Goal: Task Accomplishment & Management: Complete application form

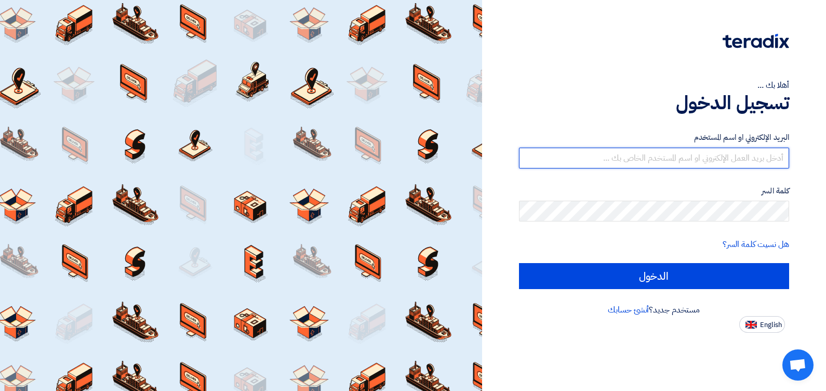
type input "[EMAIL_ADDRESS][DOMAIN_NAME]"
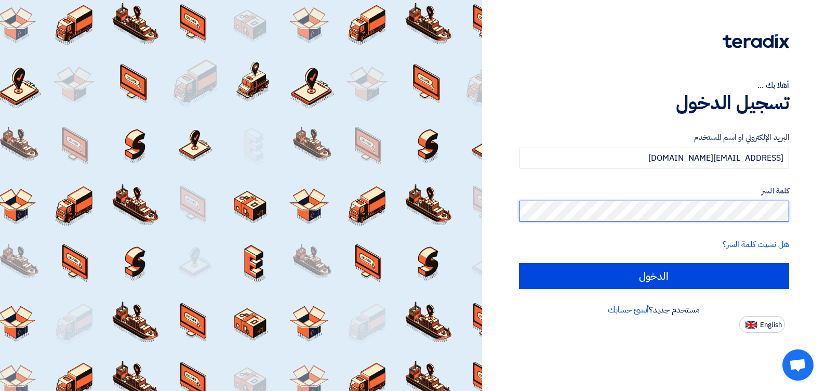
click at [519, 263] on input "الدخول" at bounding box center [654, 276] width 271 height 26
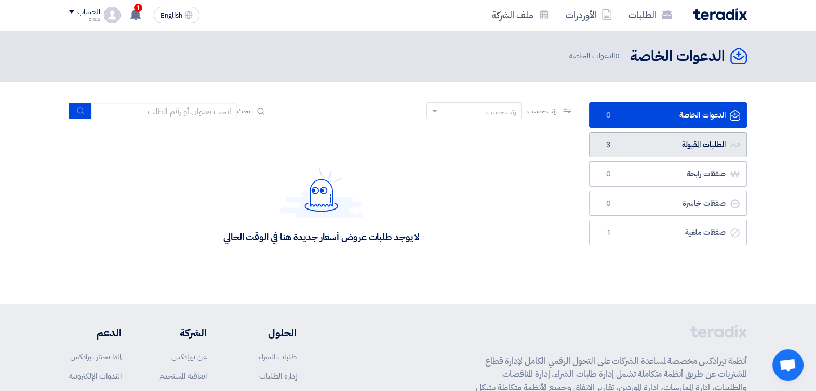
click at [638, 141] on link "الطلبات المقبولة الطلبات المقبولة 3" at bounding box center [668, 144] width 158 height 25
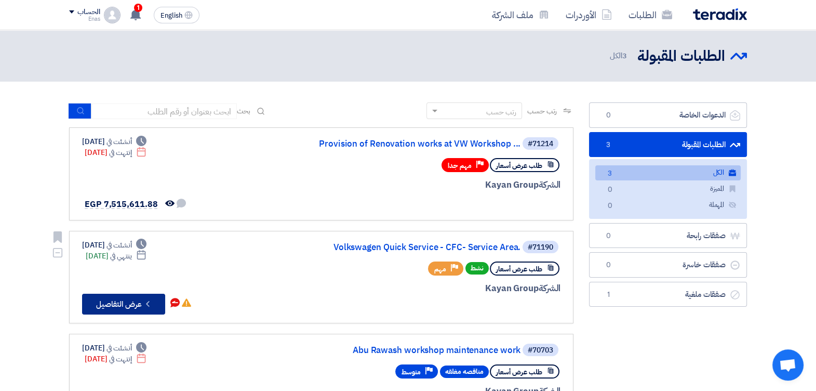
click at [139, 304] on button "Check details عرض التفاصيل" at bounding box center [123, 303] width 83 height 21
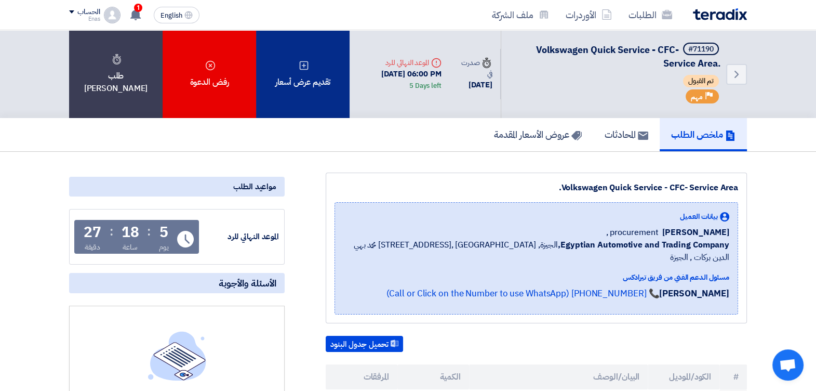
click at [309, 71] on div "تقديم عرض أسعار" at bounding box center [302, 74] width 93 height 88
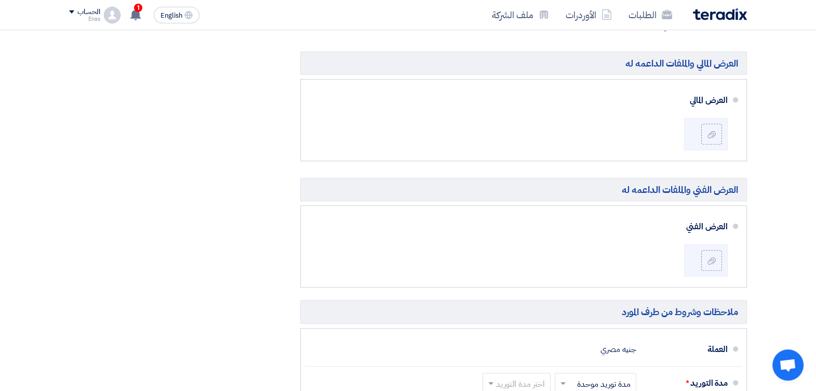
scroll to position [493, 0]
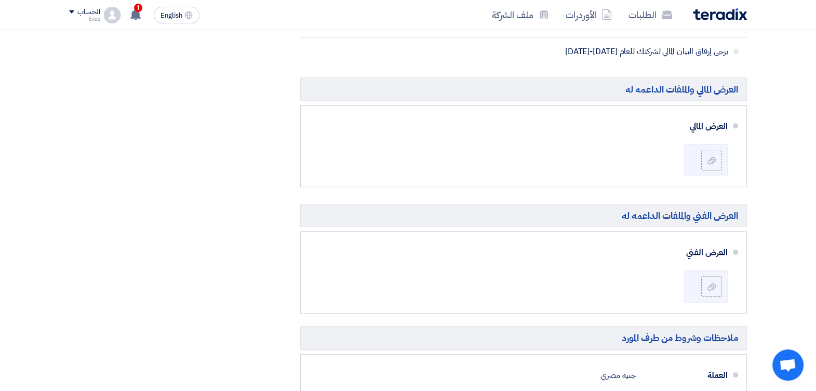
click at [242, 149] on div "ملخص العرض المالي المجموع الجزئي جنيه مصري 0 الضريبة Draft" at bounding box center [176, 220] width 231 height 814
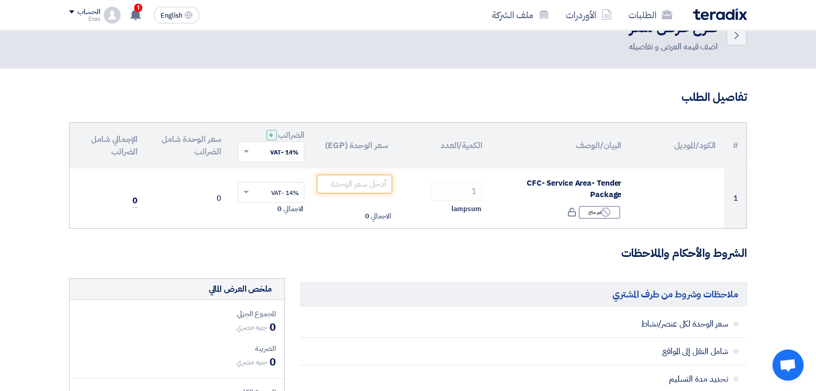
scroll to position [0, 0]
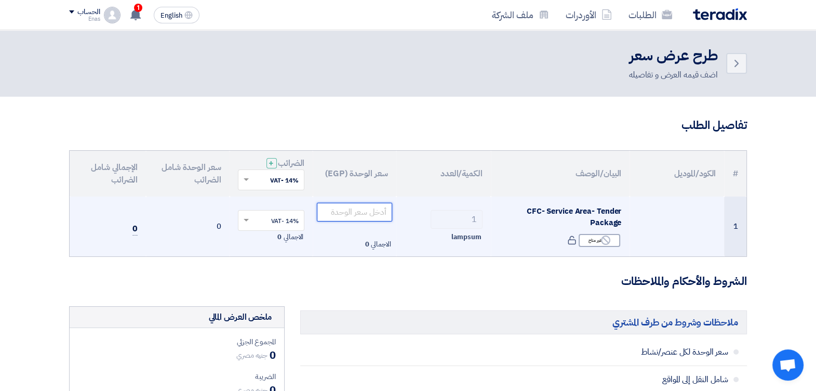
click at [349, 209] on input "number" at bounding box center [354, 212] width 75 height 19
paste input "8541510.86"
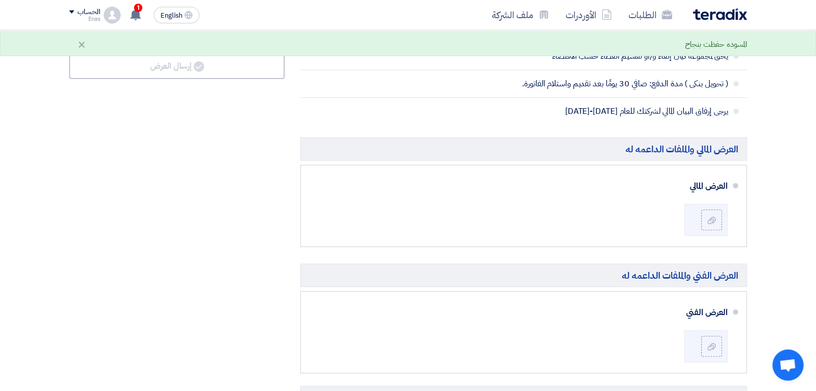
scroll to position [460, 0]
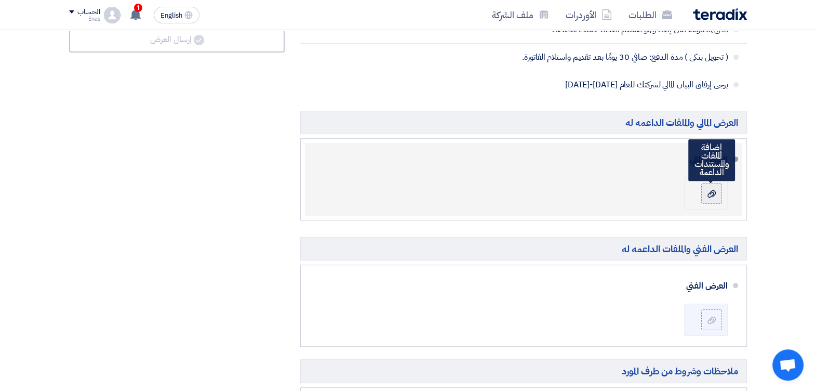
type input "8541510.86"
click at [706, 197] on label at bounding box center [711, 193] width 21 height 21
click at [0, 0] on input "file" at bounding box center [0, 0] width 0 height 0
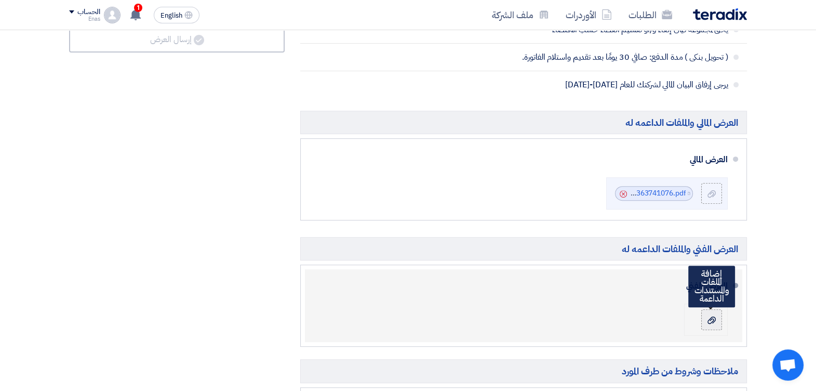
click at [713, 318] on use at bounding box center [711, 319] width 8 height 7
click at [0, 0] on input "file" at bounding box center [0, 0] width 0 height 0
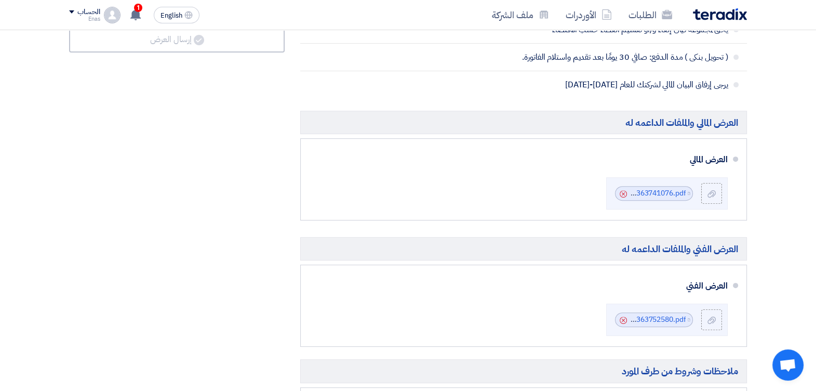
click at [277, 278] on div "ملخص العرض المالي المجموع الجزئي جنيه مصري 8,541,510.86 الضريبة جنيه مصري" at bounding box center [176, 253] width 231 height 814
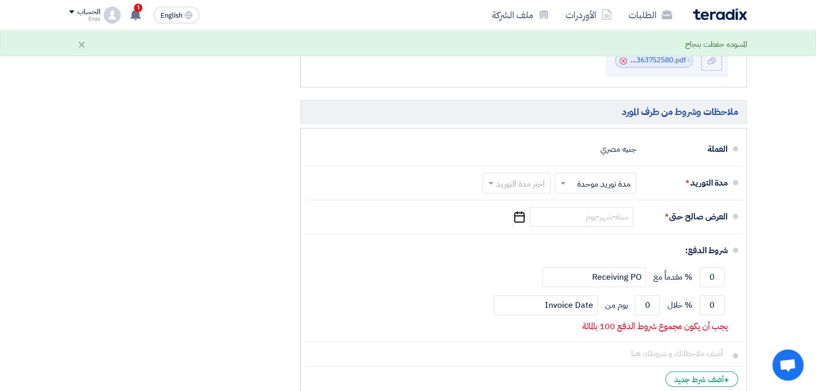
scroll to position [719, 0]
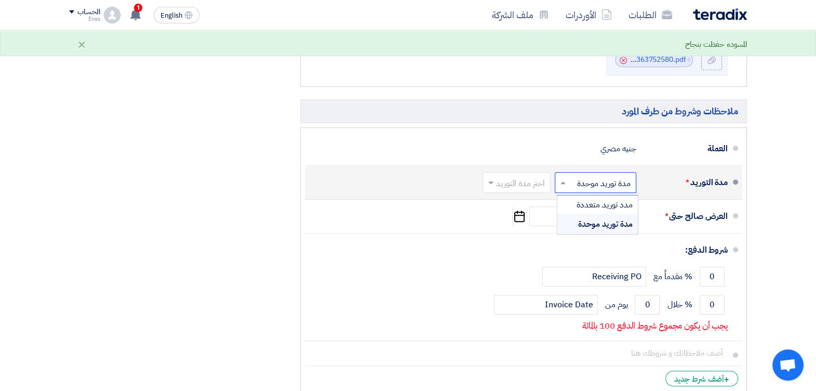
click at [609, 182] on input "text" at bounding box center [593, 183] width 76 height 15
click at [596, 224] on span "مدة توريد موحدة" at bounding box center [605, 224] width 55 height 12
click at [525, 182] on input "text" at bounding box center [514, 183] width 63 height 15
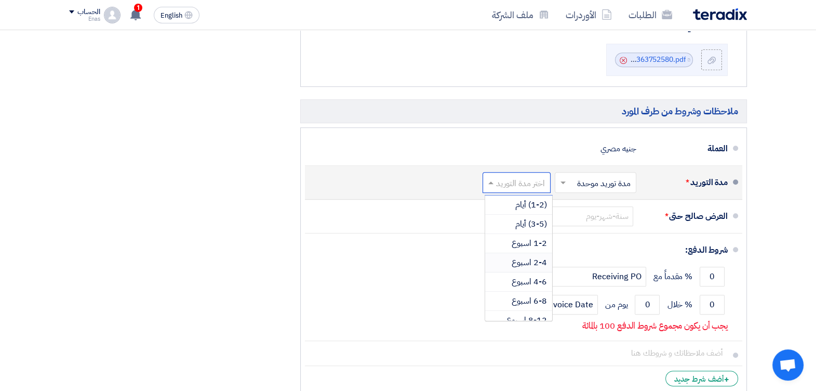
click at [535, 259] on span "2-4 اسبوع" at bounding box center [529, 262] width 35 height 12
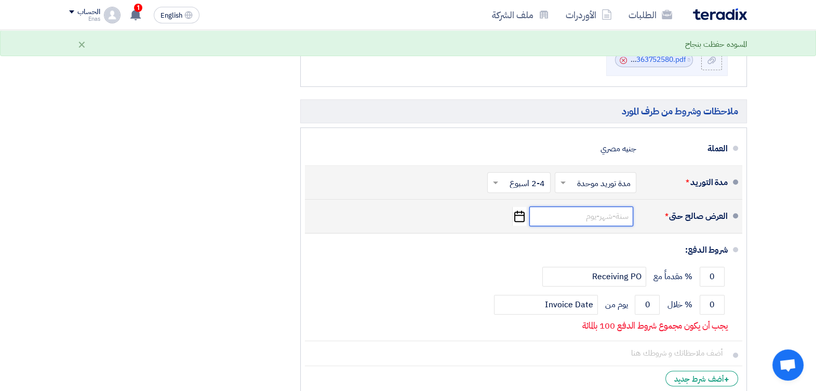
click at [601, 215] on input at bounding box center [581, 216] width 104 height 20
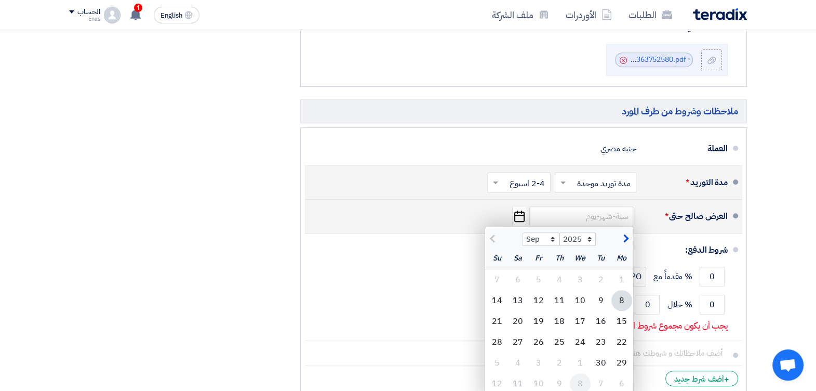
click at [579, 382] on div "8" at bounding box center [580, 383] width 21 height 21
type input "[DATE]"
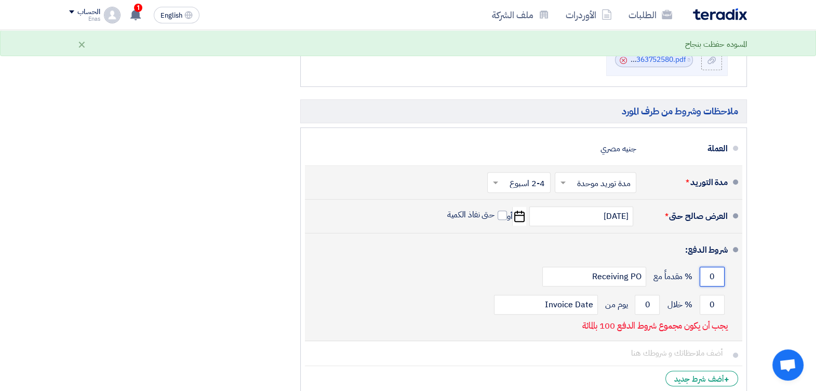
click at [717, 273] on input "0" at bounding box center [712, 276] width 25 height 20
type input "50"
click at [714, 300] on input "0" at bounding box center [712, 304] width 25 height 20
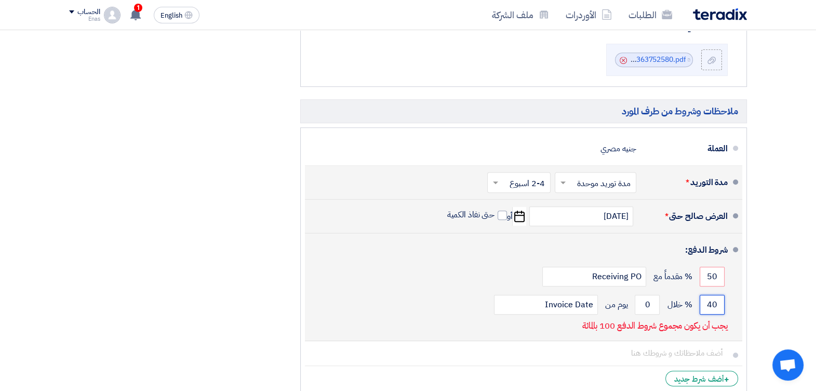
type input "0"
type input "30"
click at [646, 302] on input "0" at bounding box center [647, 304] width 25 height 20
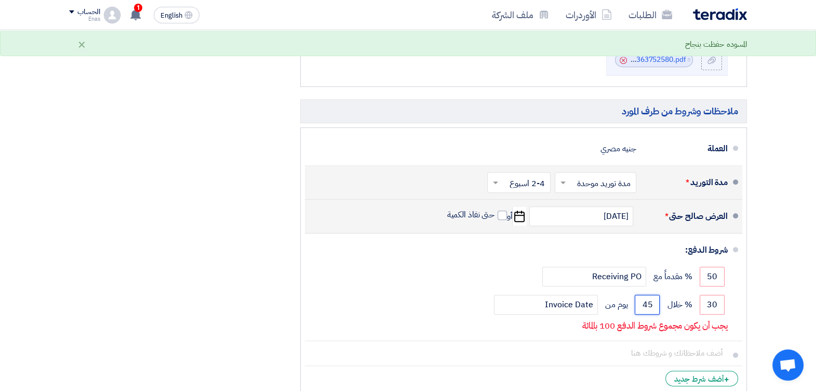
type input "45"
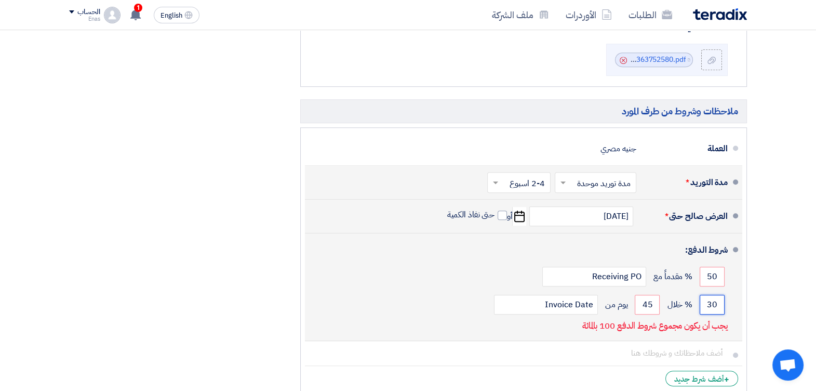
click at [715, 303] on input "30" at bounding box center [712, 304] width 25 height 20
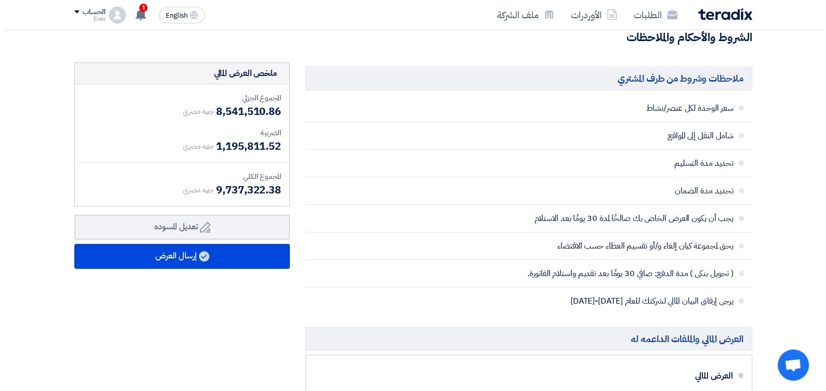
scroll to position [281, 0]
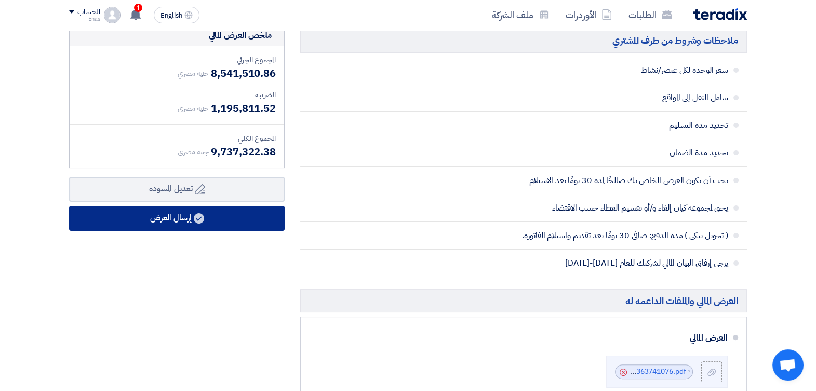
type input "50"
click at [244, 211] on button "إرسال العرض" at bounding box center [177, 218] width 216 height 25
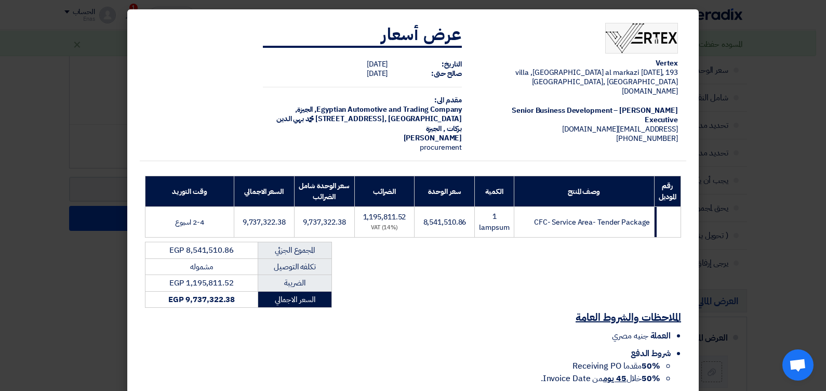
click at [480, 347] on li "شروط الدفع 50% مقدما Receiving PO 50% خلال 45 يوم من Invoice Date." at bounding box center [408, 365] width 526 height 37
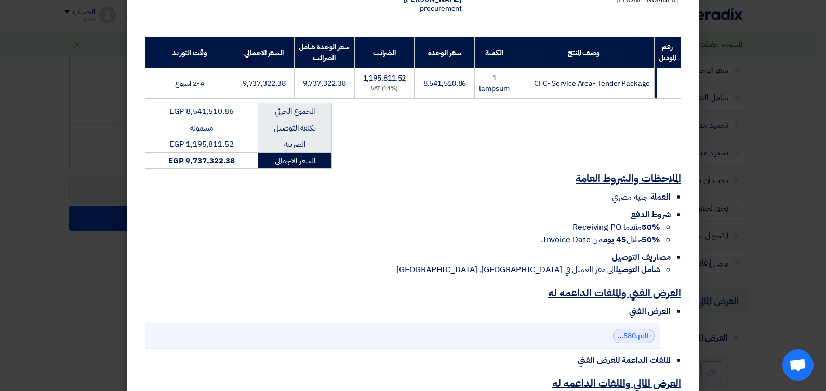
scroll to position [259, 0]
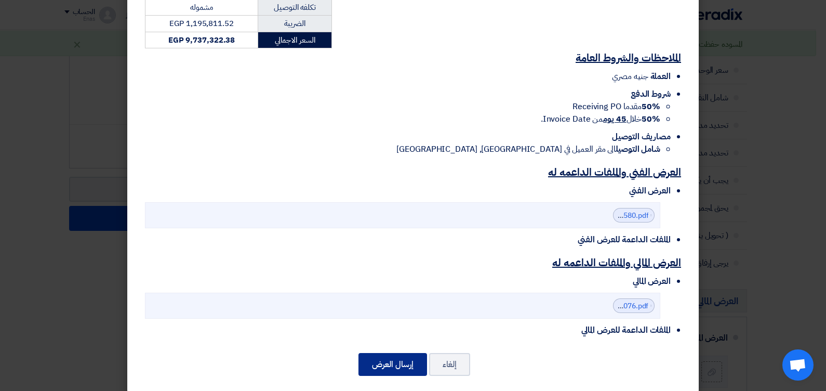
click at [395, 353] on button "إرسال العرض" at bounding box center [392, 364] width 69 height 23
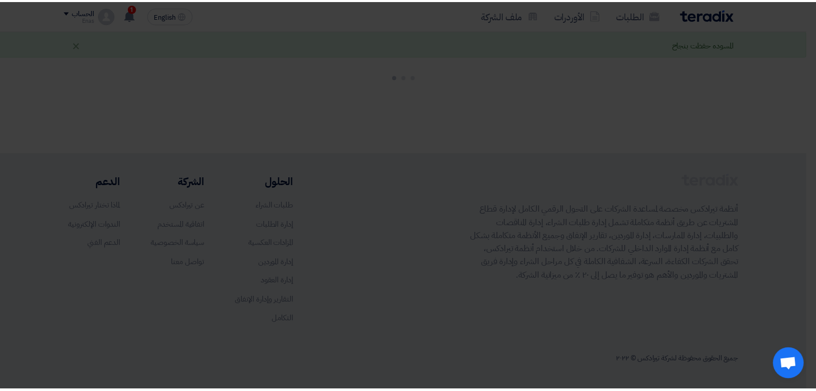
scroll to position [801, 0]
